Goal: Check status: Check status

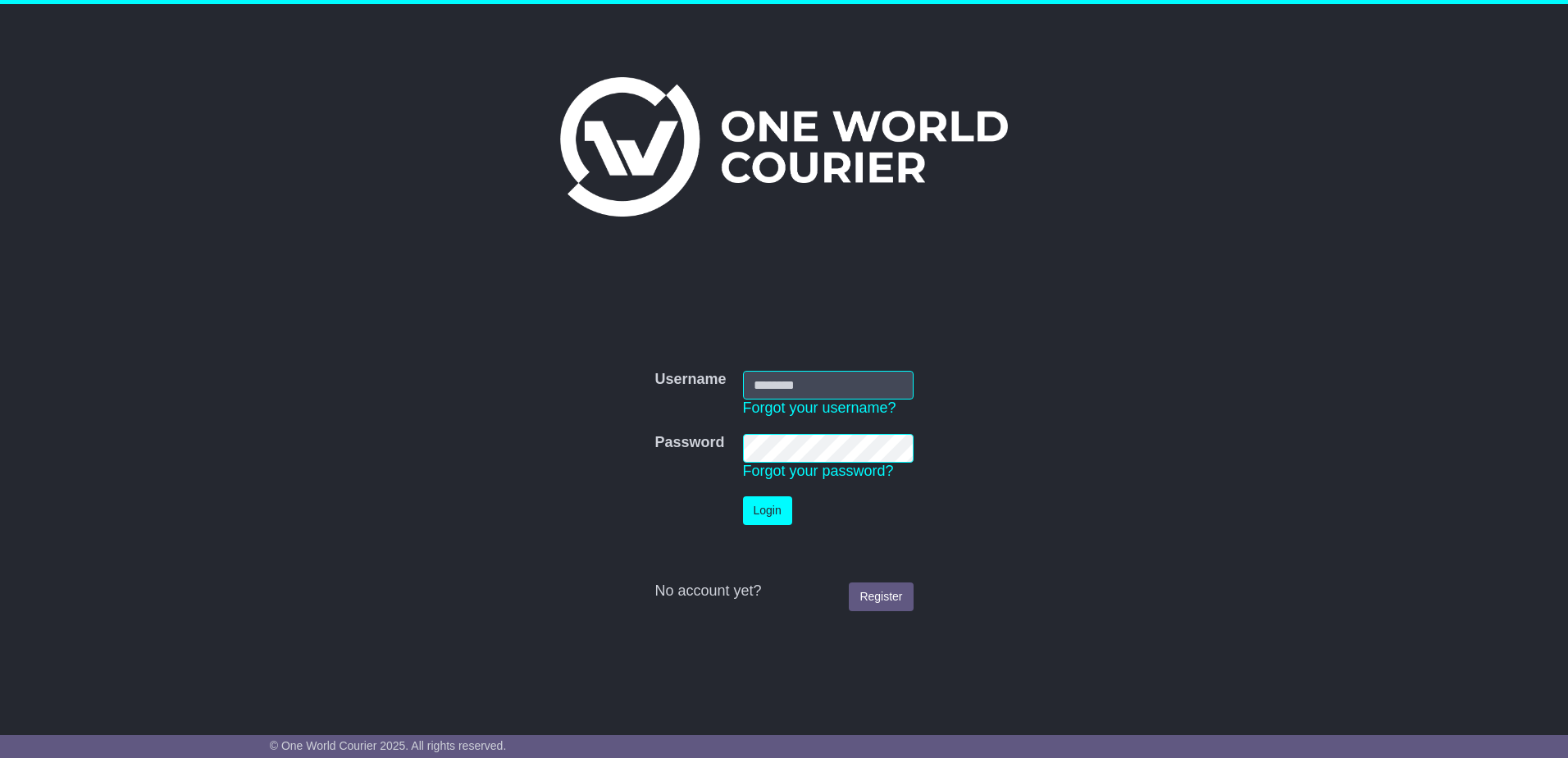
type input "**********"
click at [762, 511] on button "Login" at bounding box center [767, 511] width 49 height 28
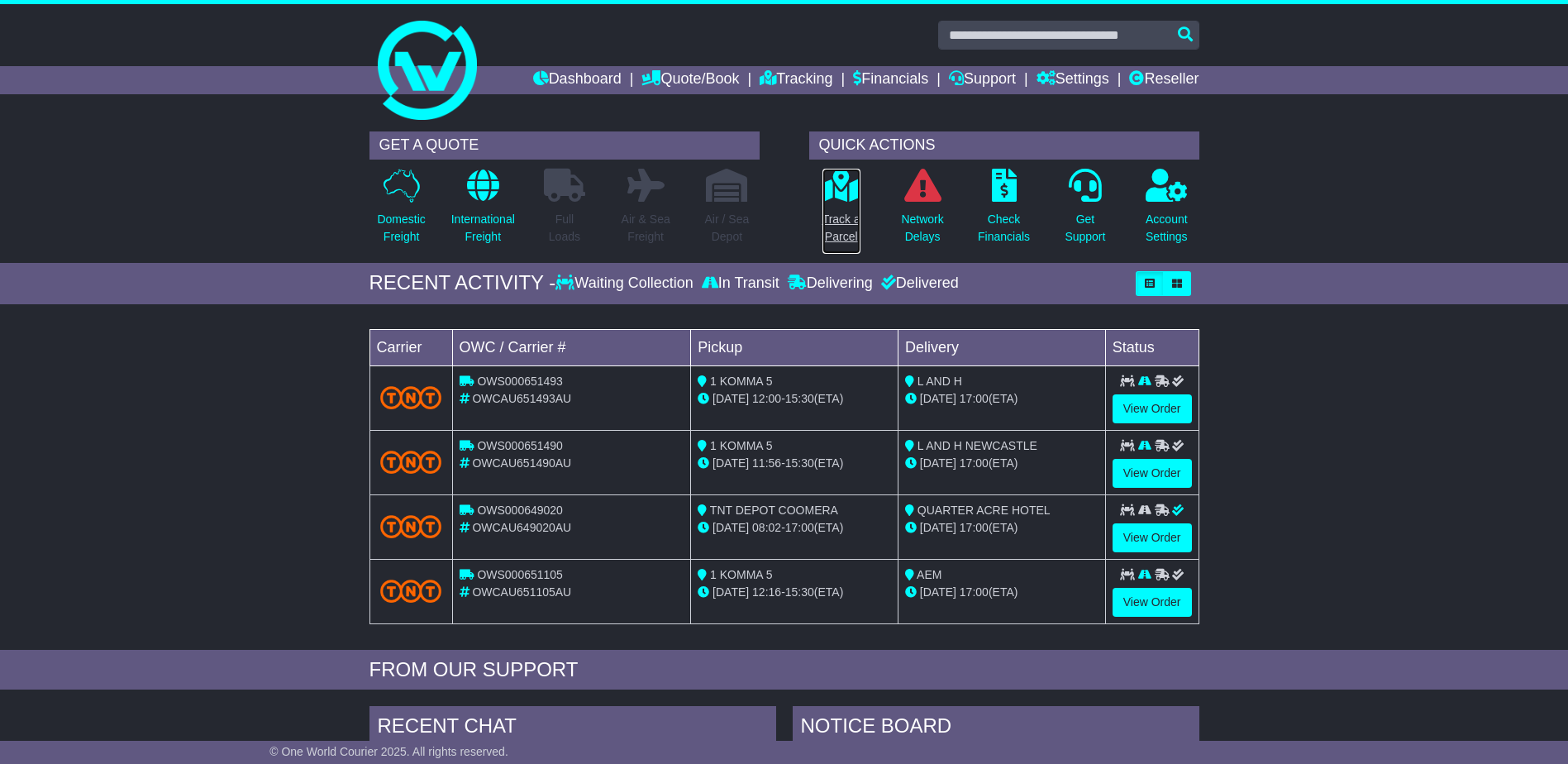
click at [839, 216] on p "Track a Parcel" at bounding box center [841, 229] width 38 height 35
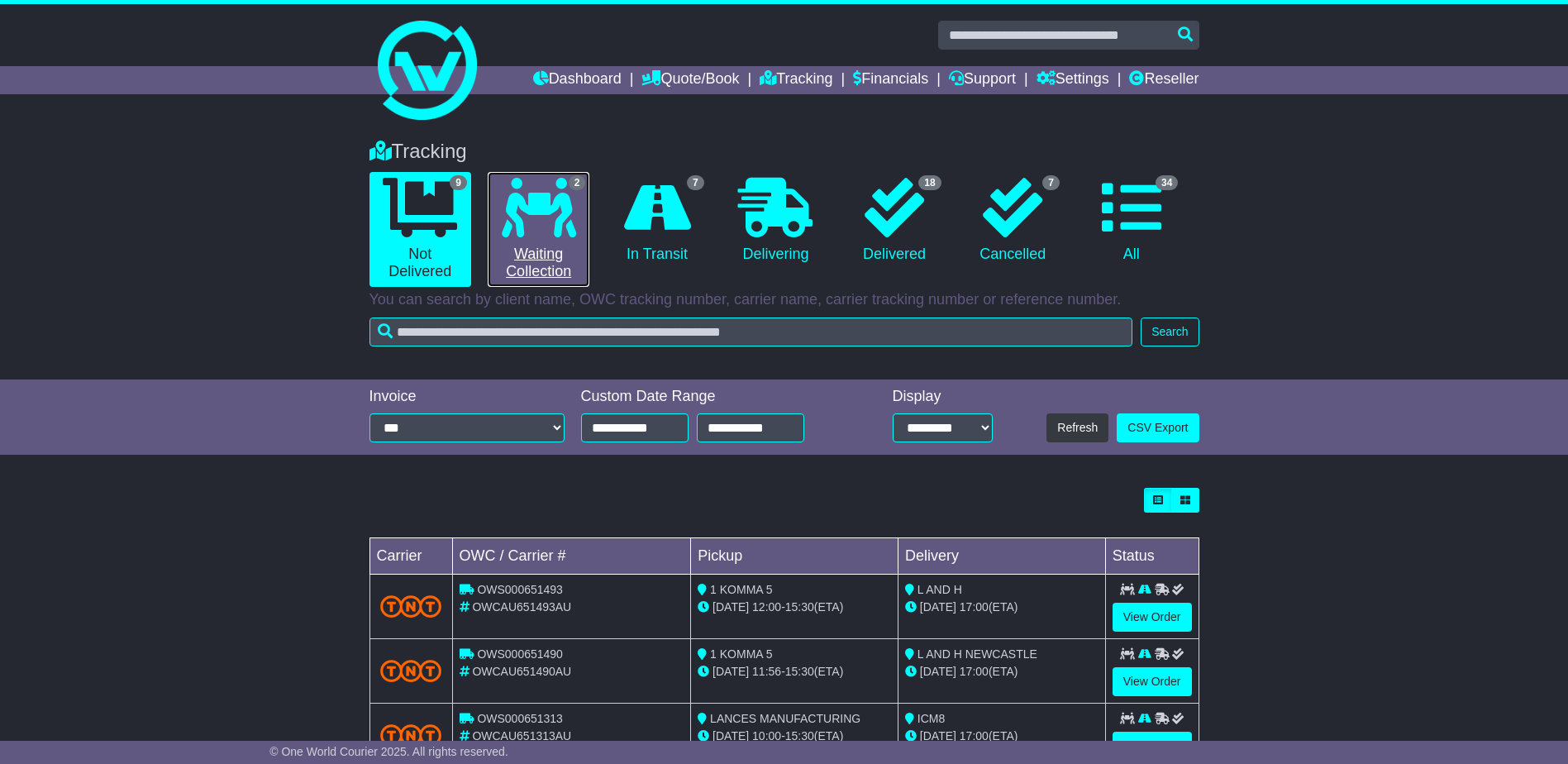
click at [553, 242] on link "2 Waiting Collection" at bounding box center [538, 229] width 102 height 115
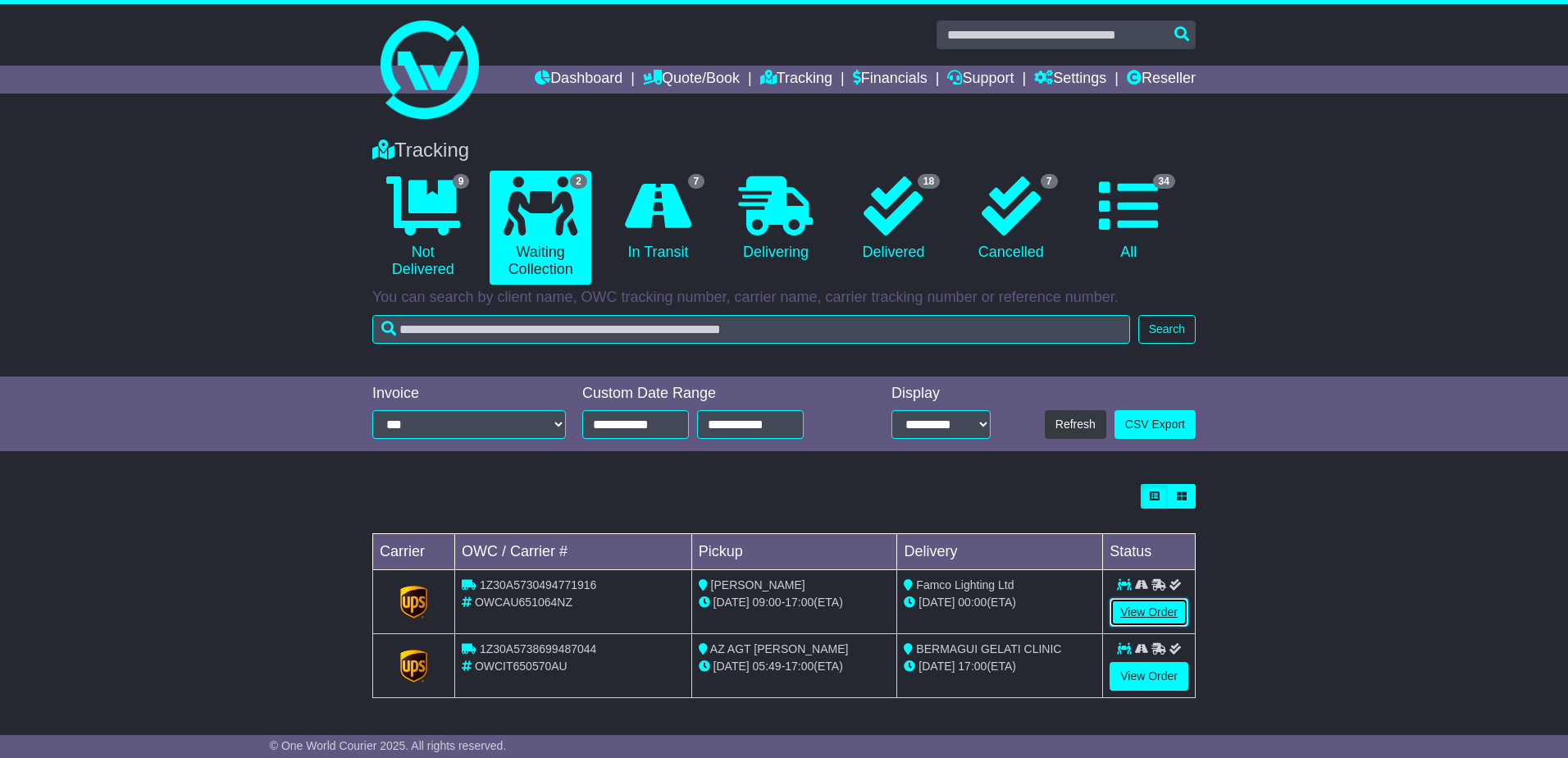
click at [1166, 614] on link "View Order" at bounding box center [1148, 611] width 78 height 28
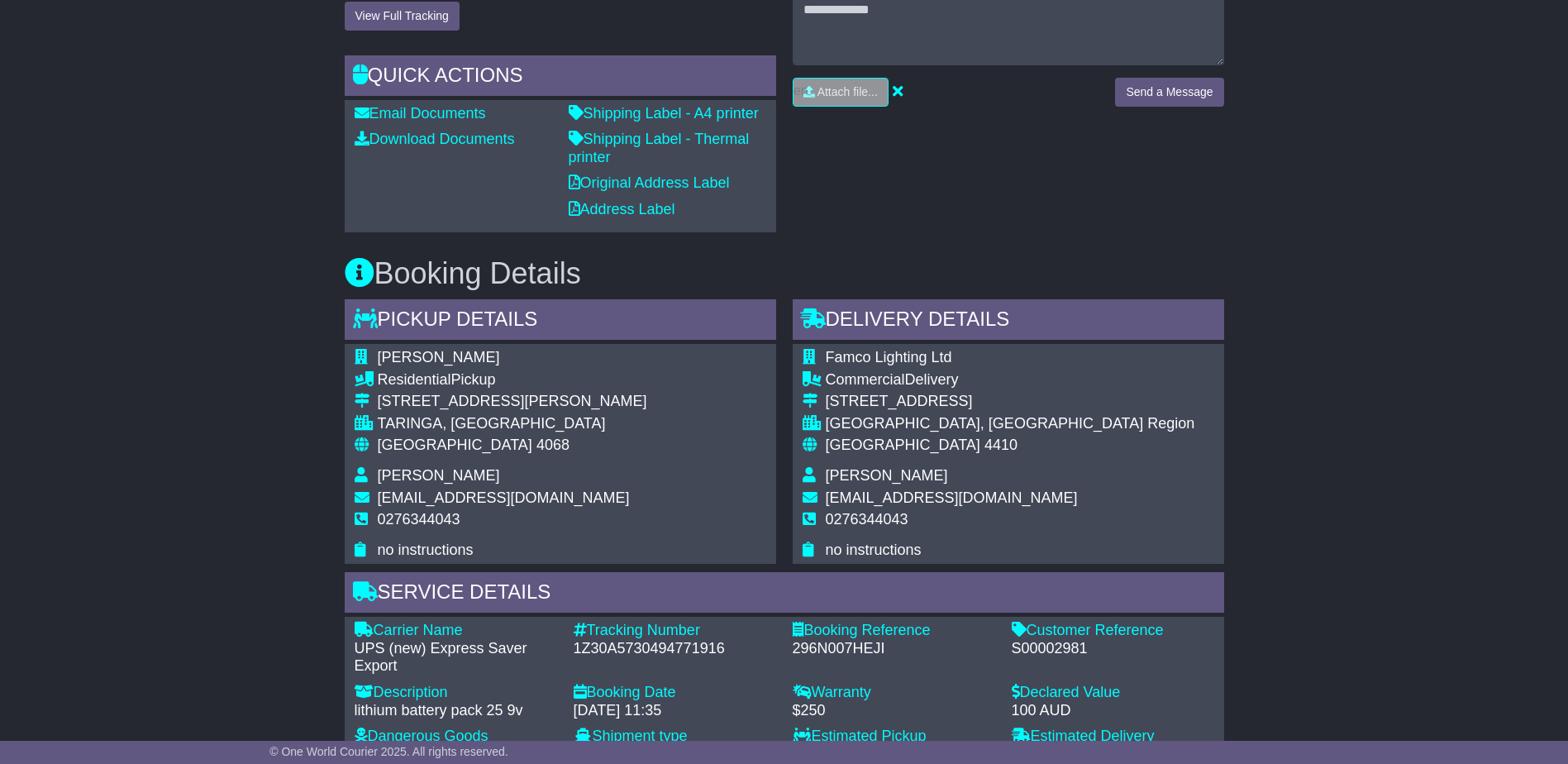
scroll to position [909, 0]
